Goal: Check status

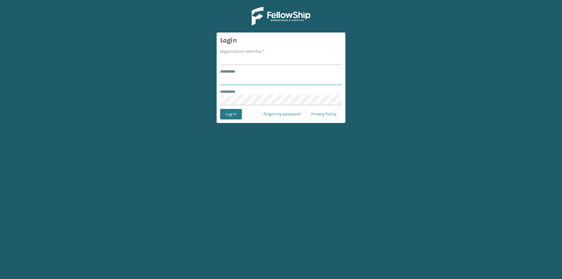
type input "*****"
click at [255, 58] on input "Organization Identifier *" at bounding box center [281, 59] width 122 height 11
type input "LifeStyle"
click at [220, 109] on button "Log In" at bounding box center [231, 114] width 22 height 11
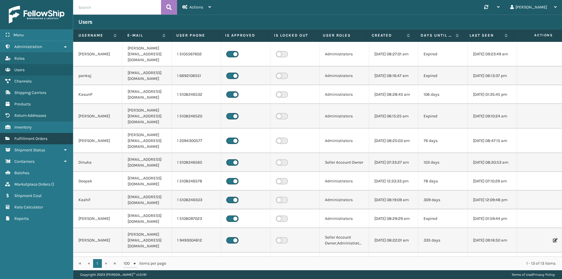
click at [42, 138] on span "Fulfillment Orders" at bounding box center [30, 138] width 33 height 5
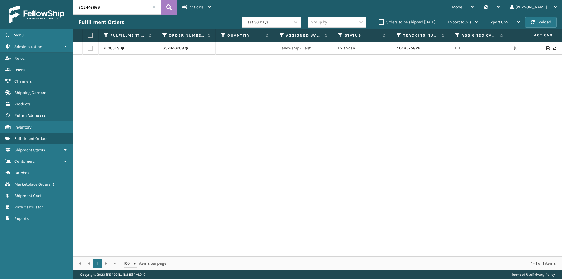
click at [114, 11] on input "SO2446969" at bounding box center [117, 7] width 88 height 15
click at [113, 11] on input "SO2446969" at bounding box center [117, 7] width 88 height 15
paste input "3235"
type input "SO2432359"
drag, startPoint x: 424, startPoint y: 50, endPoint x: 391, endPoint y: 53, distance: 33.2
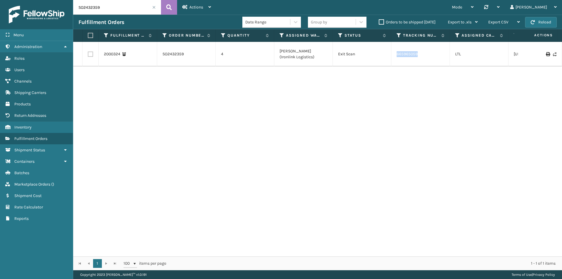
click at [391, 53] on tr "2000324 SO2432359 4 [PERSON_NAME] (Ironlink Logistics) Exit Scan 665965059 LTL …" at bounding box center [488, 54] width 831 height 25
copy tr "665965059"
click at [30, 33] on div "Menu" at bounding box center [36, 35] width 73 height 12
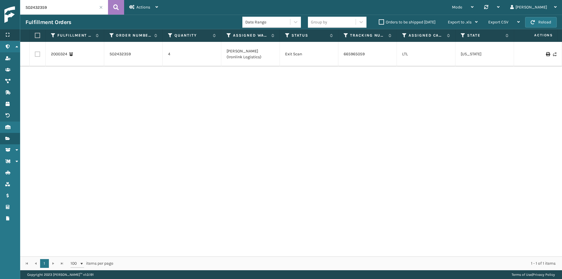
click at [11, 34] on div "Menu" at bounding box center [10, 35] width 20 height 12
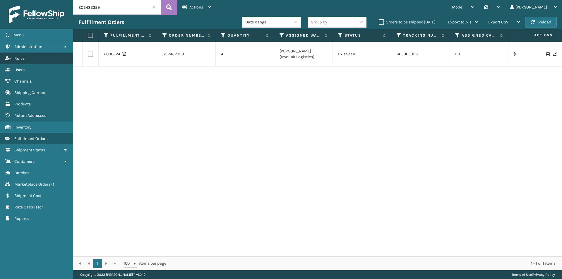
click at [35, 59] on link "Roles" at bounding box center [36, 58] width 73 height 11
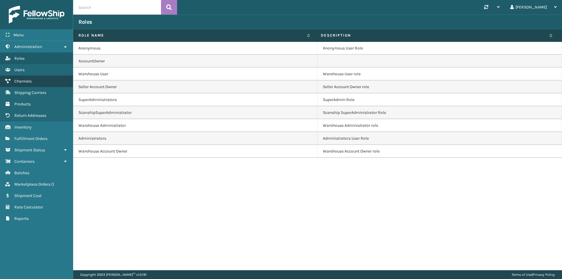
click at [37, 81] on link "Channels" at bounding box center [36, 81] width 73 height 11
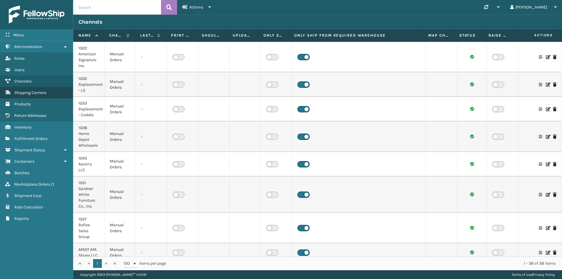
click at [37, 94] on span "Shipping Carriers" at bounding box center [30, 92] width 32 height 5
